Goal: Find specific page/section: Find specific page/section

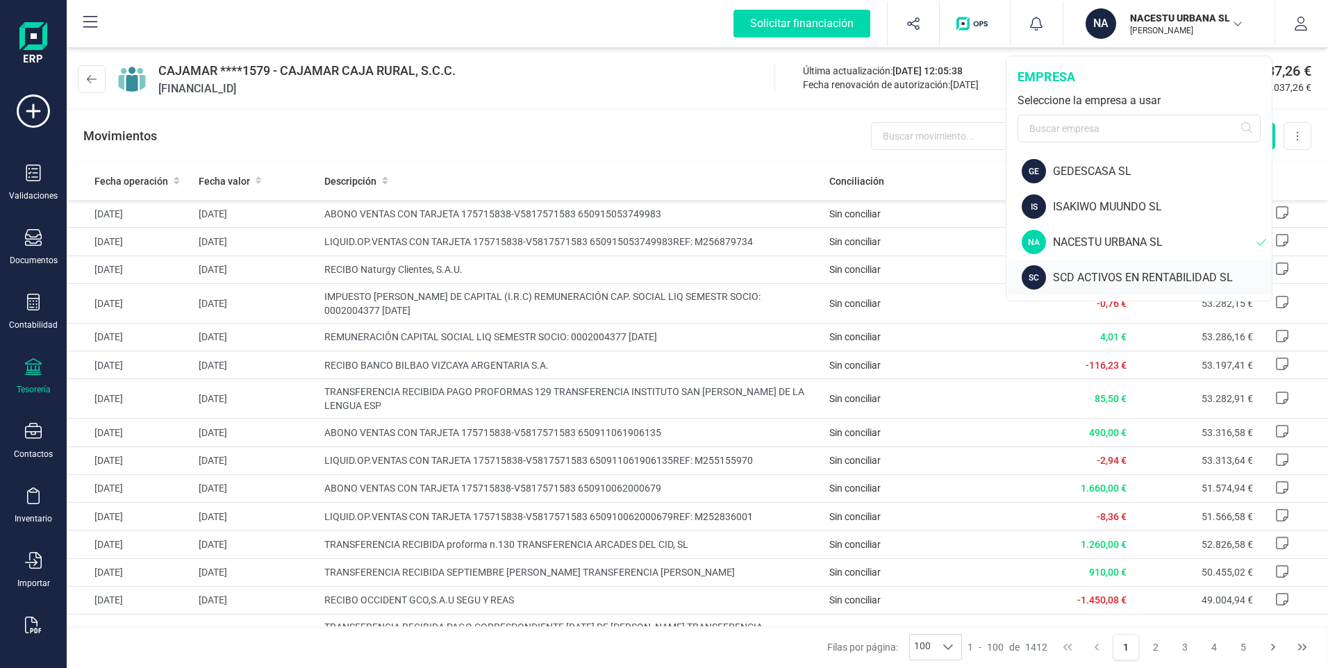
click at [1067, 278] on div "SCD ACTIVOS EN RENTABILIDAD SL" at bounding box center [1162, 277] width 219 height 17
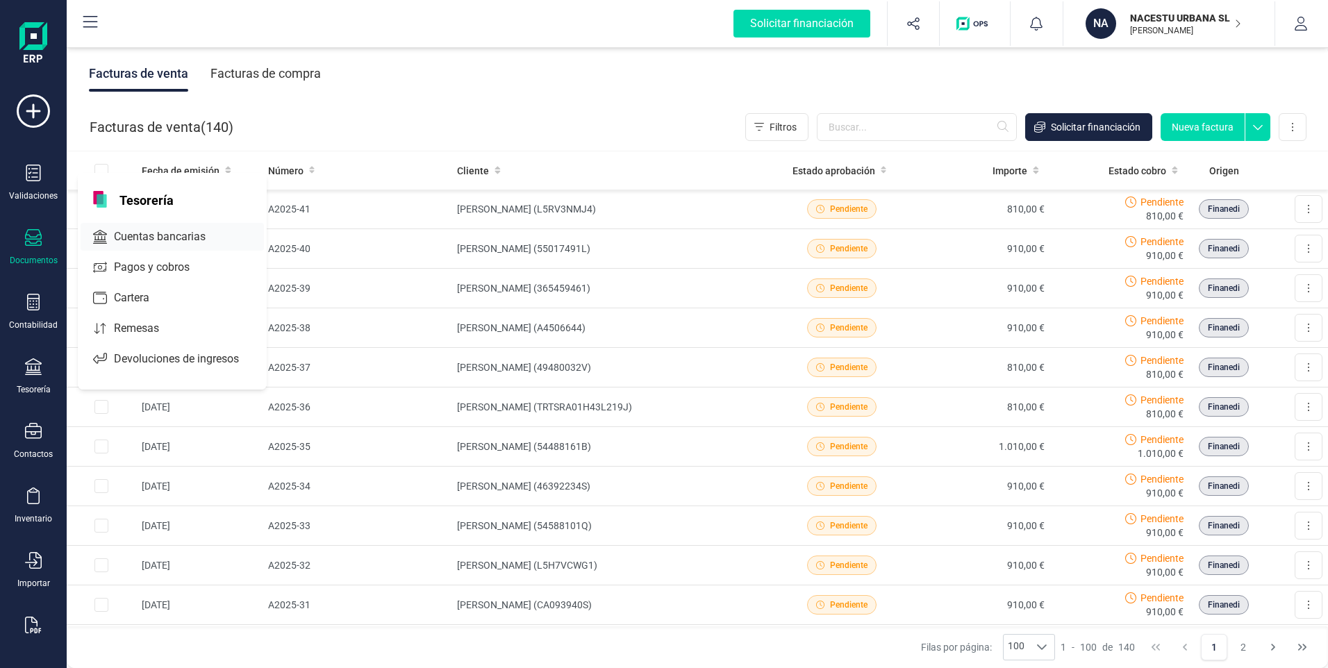
click at [167, 232] on span "Cuentas bancarias" at bounding box center [169, 236] width 122 height 17
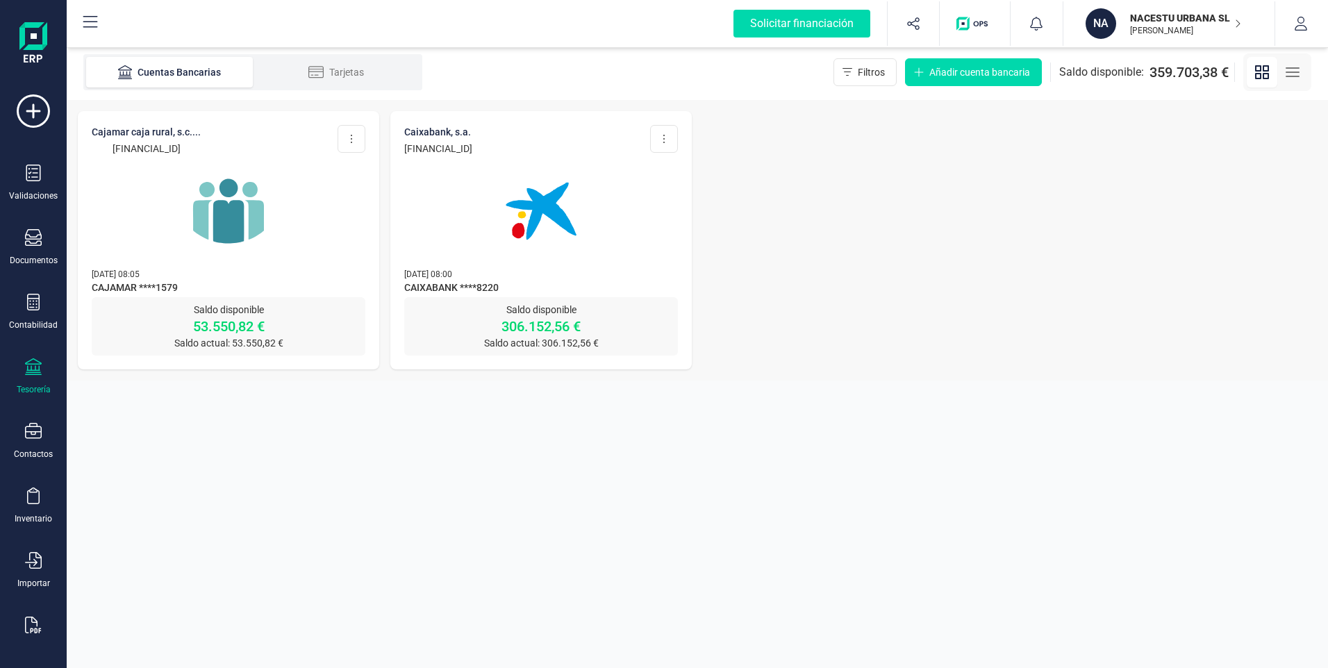
click at [240, 235] on img at bounding box center [228, 211] width 117 height 117
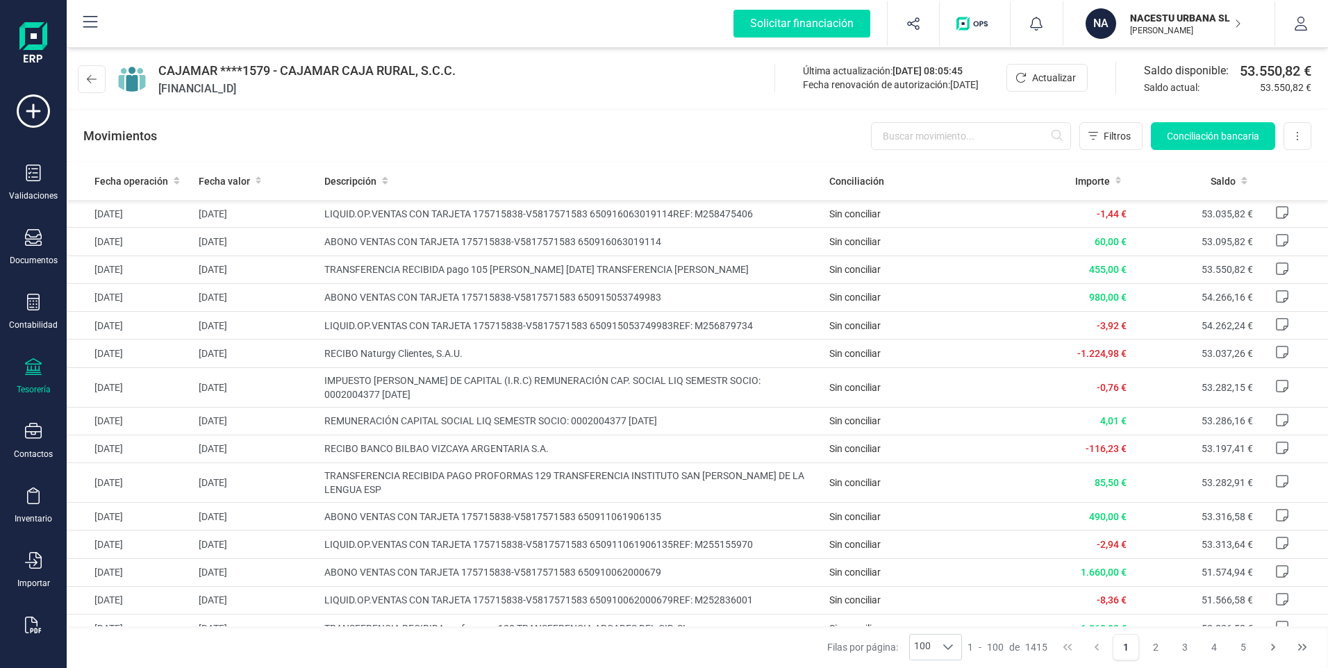
click at [1146, 33] on p "[PERSON_NAME]" at bounding box center [1185, 30] width 111 height 11
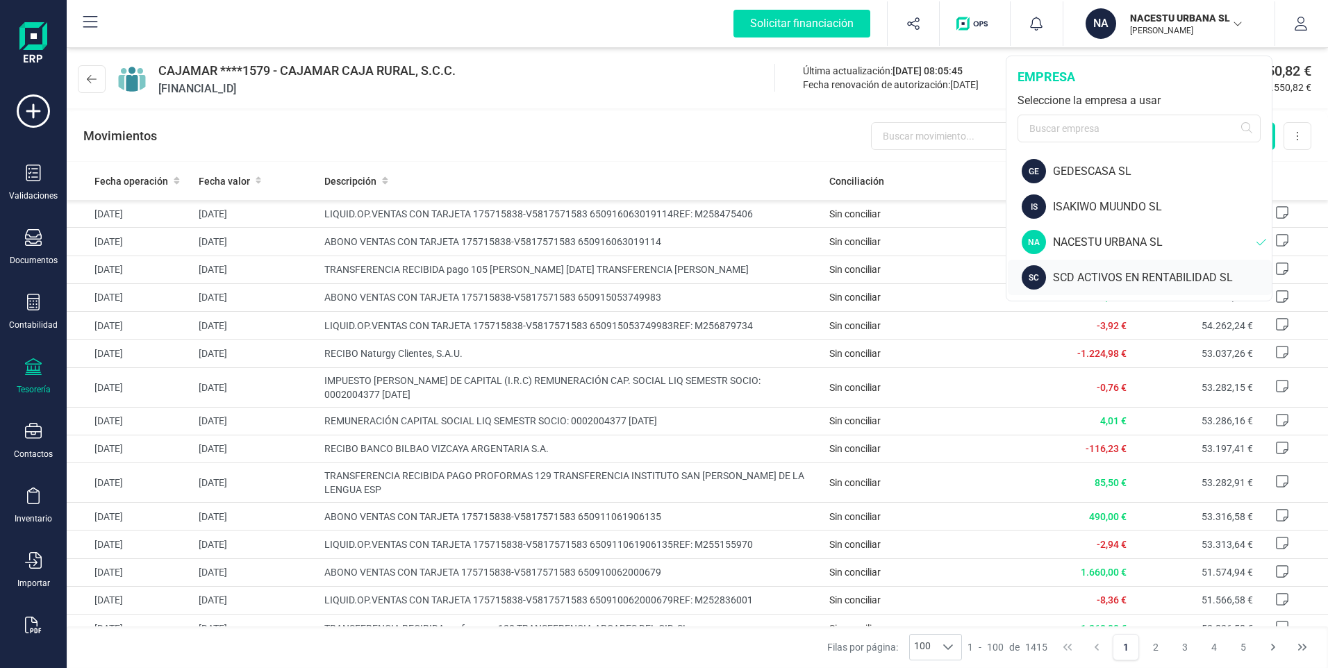
click at [1076, 278] on div "SCD ACTIVOS EN RENTABILIDAD SL" at bounding box center [1162, 277] width 219 height 17
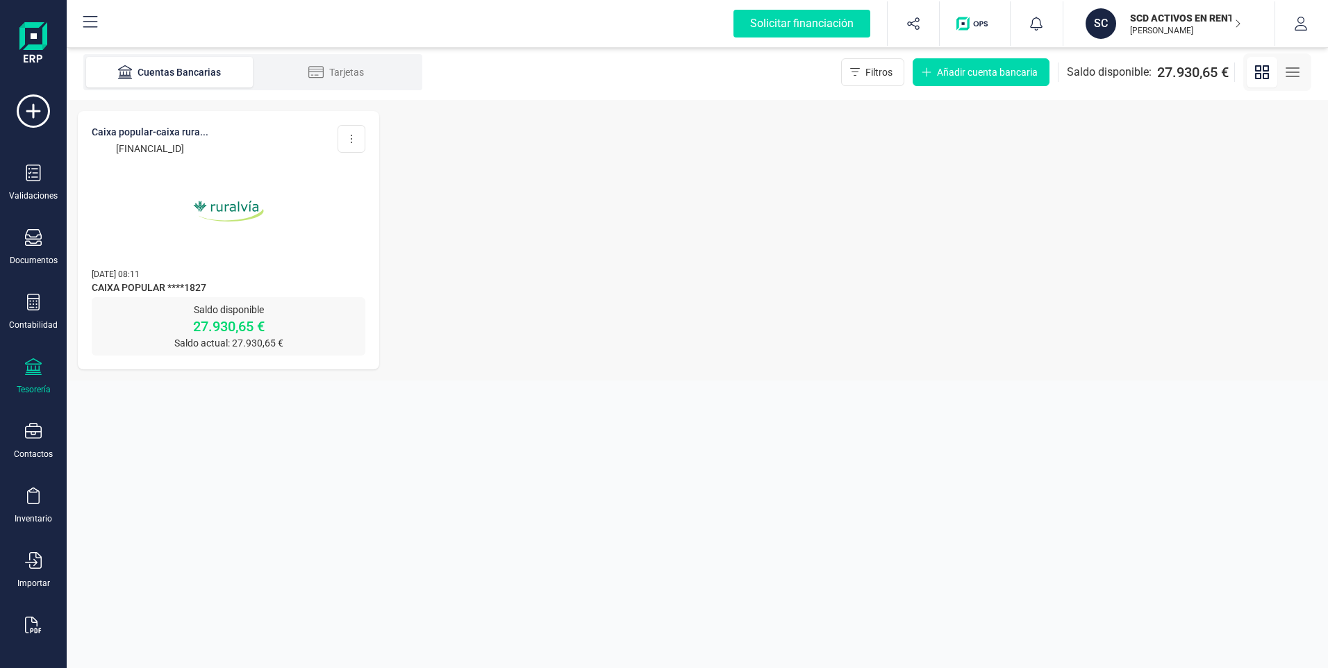
click at [225, 208] on img at bounding box center [228, 211] width 117 height 117
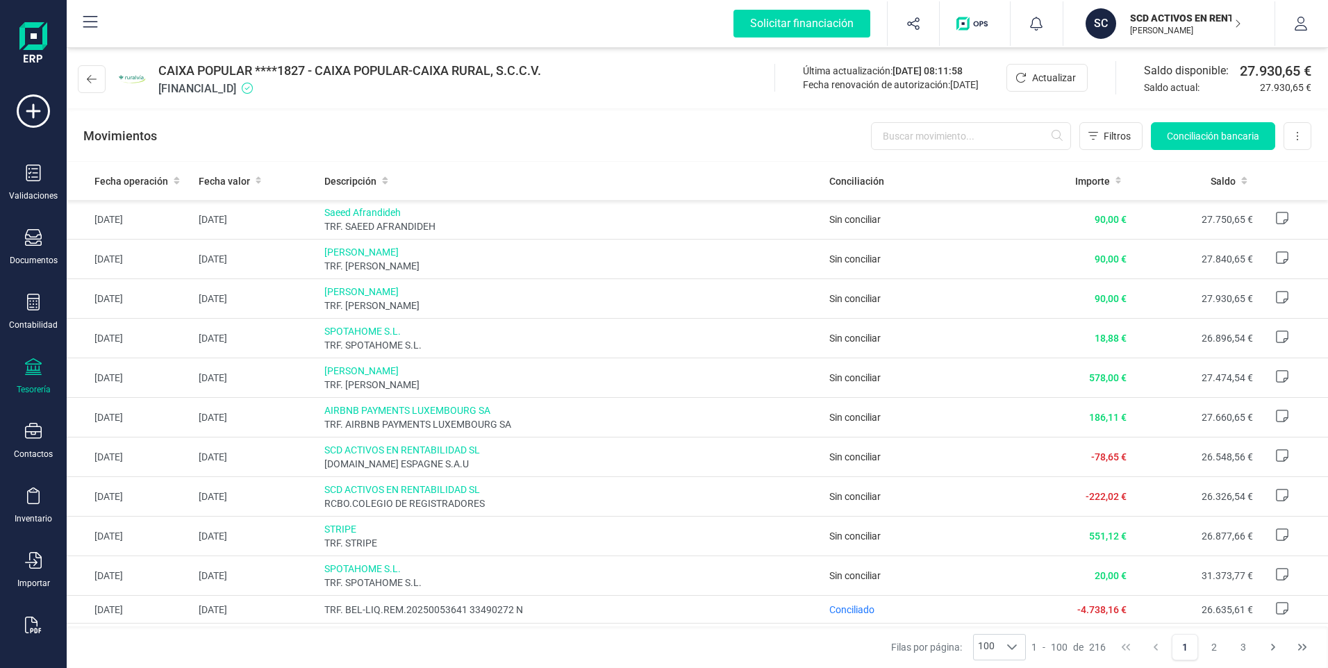
click at [1136, 14] on p "SCD ACTIVOS EN RENTABILIDAD SL" at bounding box center [1185, 18] width 111 height 14
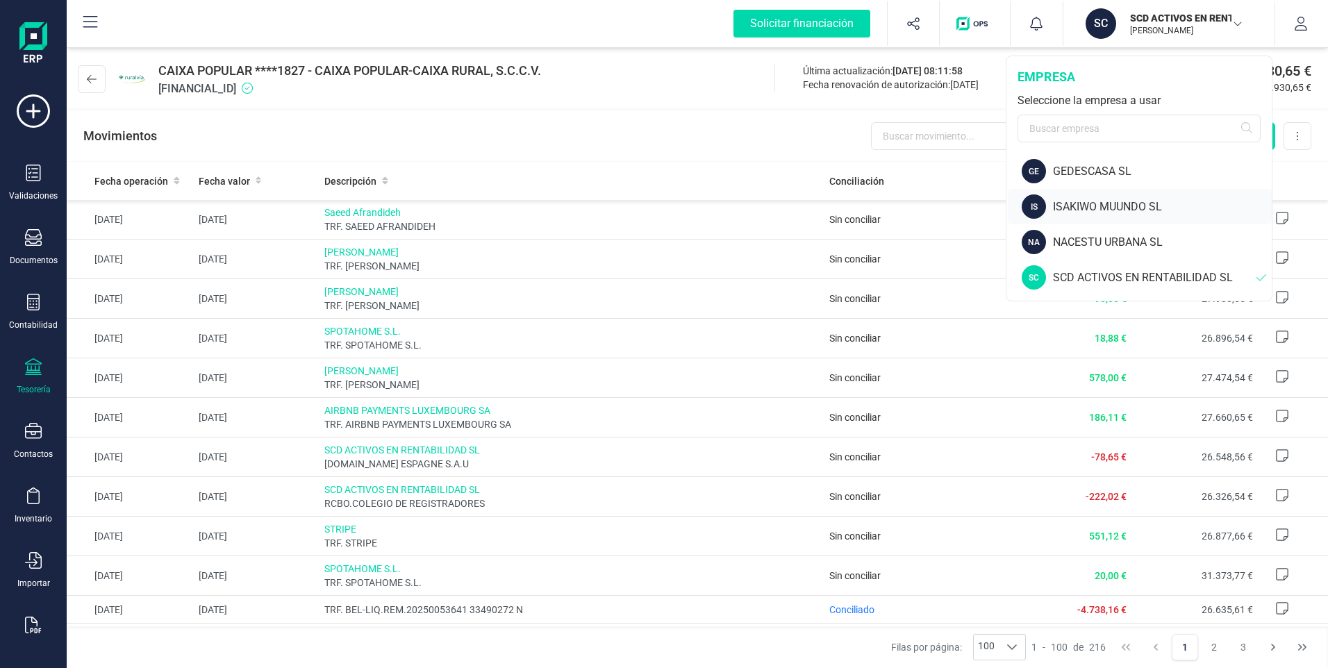
click at [1062, 206] on div "ISAKIWO MUUNDO SL" at bounding box center [1162, 207] width 219 height 17
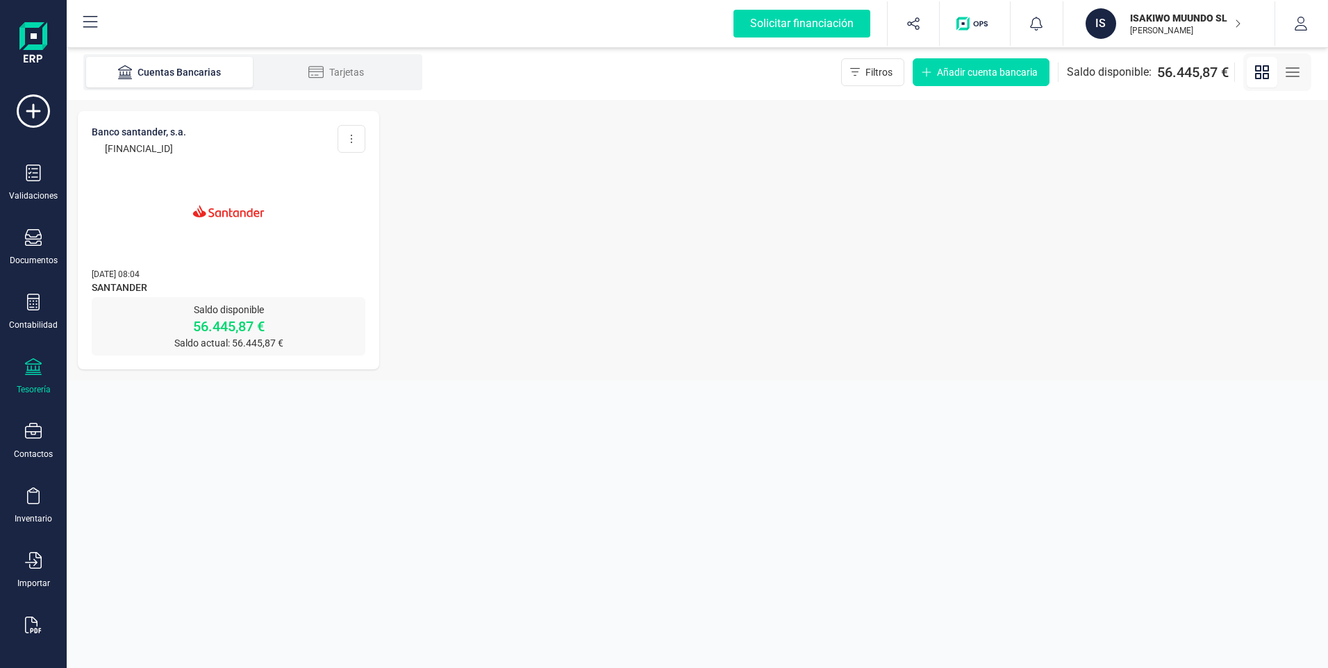
click at [230, 212] on img at bounding box center [228, 211] width 117 height 117
